Goal: Navigation & Orientation: Understand site structure

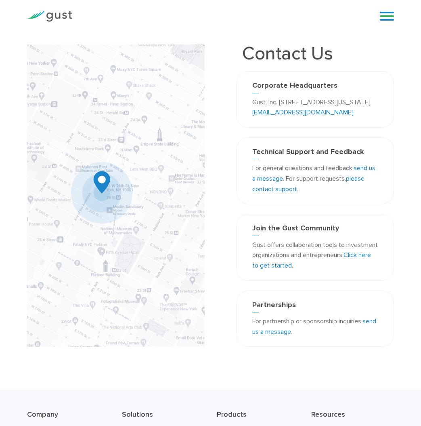
click at [240, 19] on div "Start your Journey Accelerate your Progress Raise Capital Get Incorporated" at bounding box center [223, 16] width 290 height 12
click at [60, 17] on img at bounding box center [49, 16] width 45 height 11
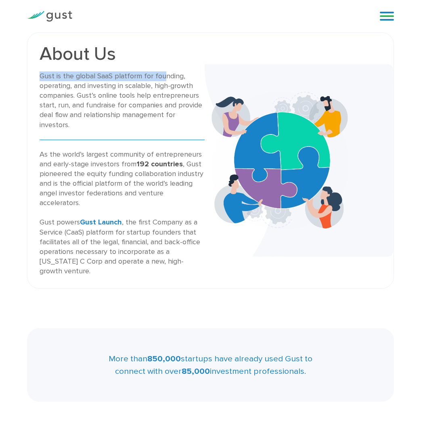
drag, startPoint x: 141, startPoint y: 78, endPoint x: 86, endPoint y: 83, distance: 55.9
click at [162, 79] on div "About Us Gust is the global SaaS platform for founding, operating, and investin…" at bounding box center [122, 160] width 165 height 231
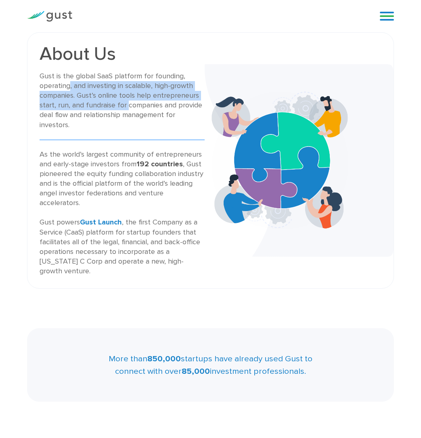
drag, startPoint x: 102, startPoint y: 96, endPoint x: 147, endPoint y: 107, distance: 46.9
click at [153, 105] on div "Gust is the global SaaS platform for founding, operating, and investing in scal…" at bounding box center [122, 100] width 165 height 59
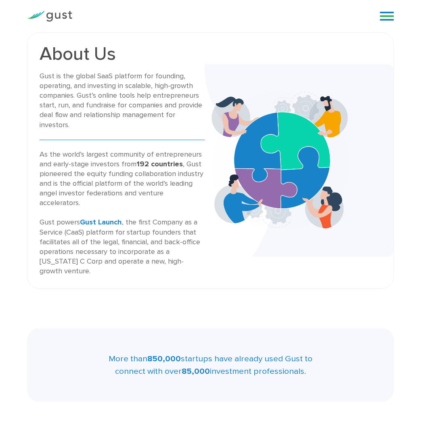
drag, startPoint x: 130, startPoint y: 126, endPoint x: 147, endPoint y: 128, distance: 16.2
click at [137, 128] on div "Gust is the global SaaS platform for founding, operating, and investing in scal…" at bounding box center [122, 100] width 165 height 59
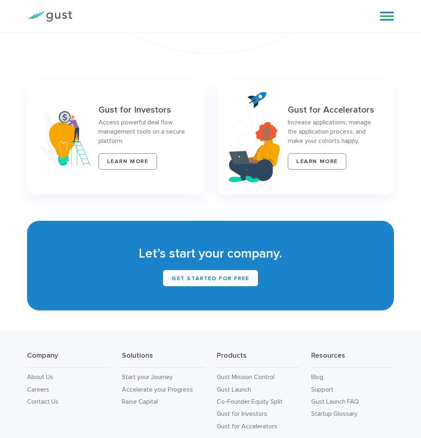
scroll to position [3217, 0]
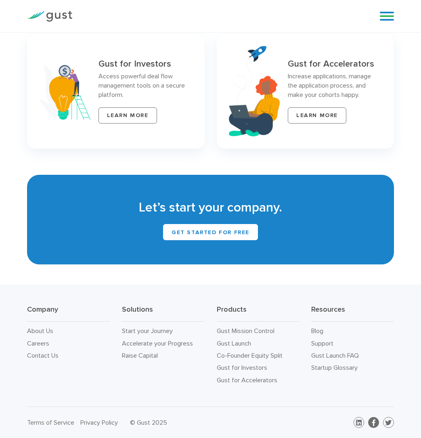
click at [373, 421] on icon at bounding box center [373, 423] width 3 height 6
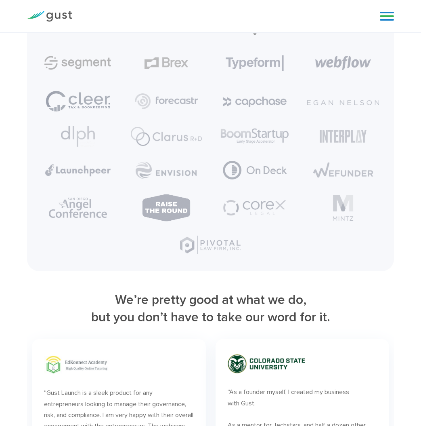
scroll to position [1422, 0]
